Goal: Go to known website: Access a specific website the user already knows

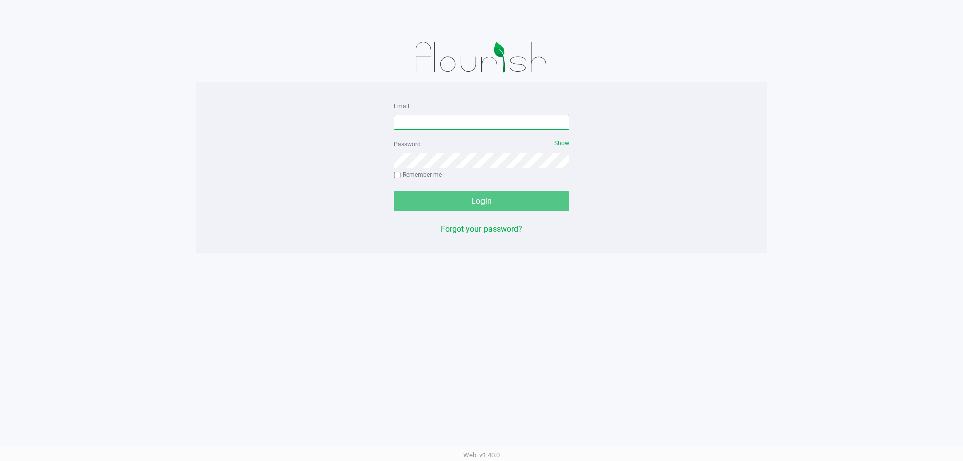
click at [465, 124] on input "Email" at bounding box center [482, 122] width 176 height 15
type input "[EMAIL_ADDRESS][DOMAIN_NAME]"
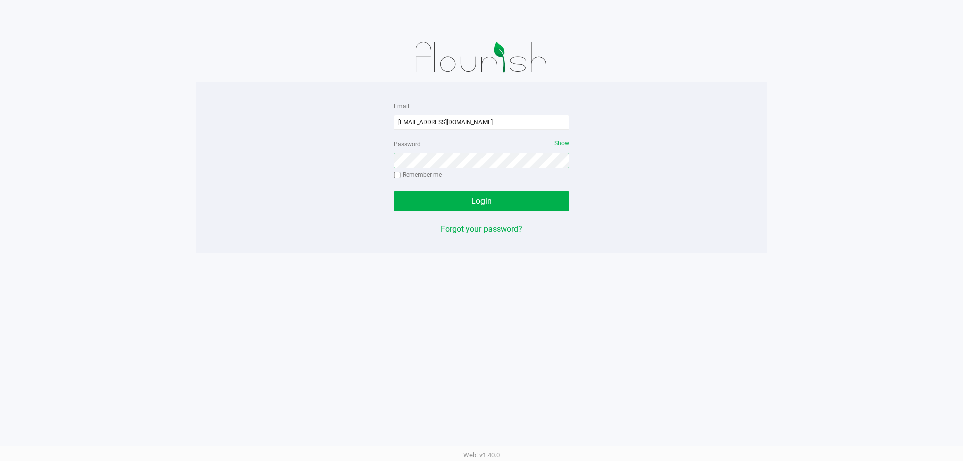
click at [394, 191] on button "Login" at bounding box center [482, 201] width 176 height 20
